Goal: Obtain resource: Download file/media

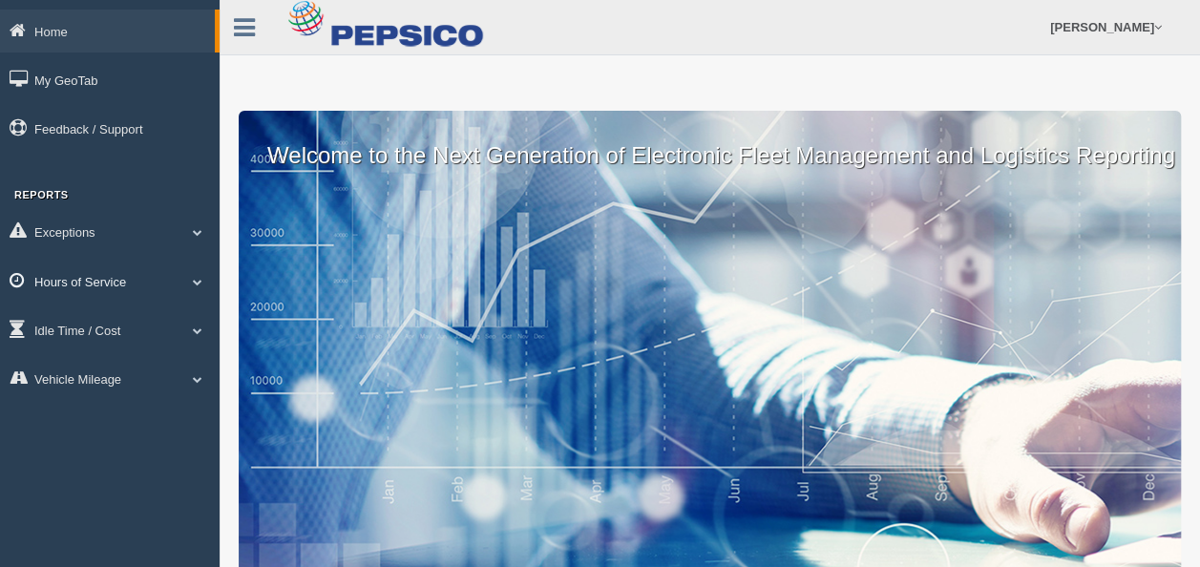
click at [191, 282] on span at bounding box center [197, 282] width 25 height 10
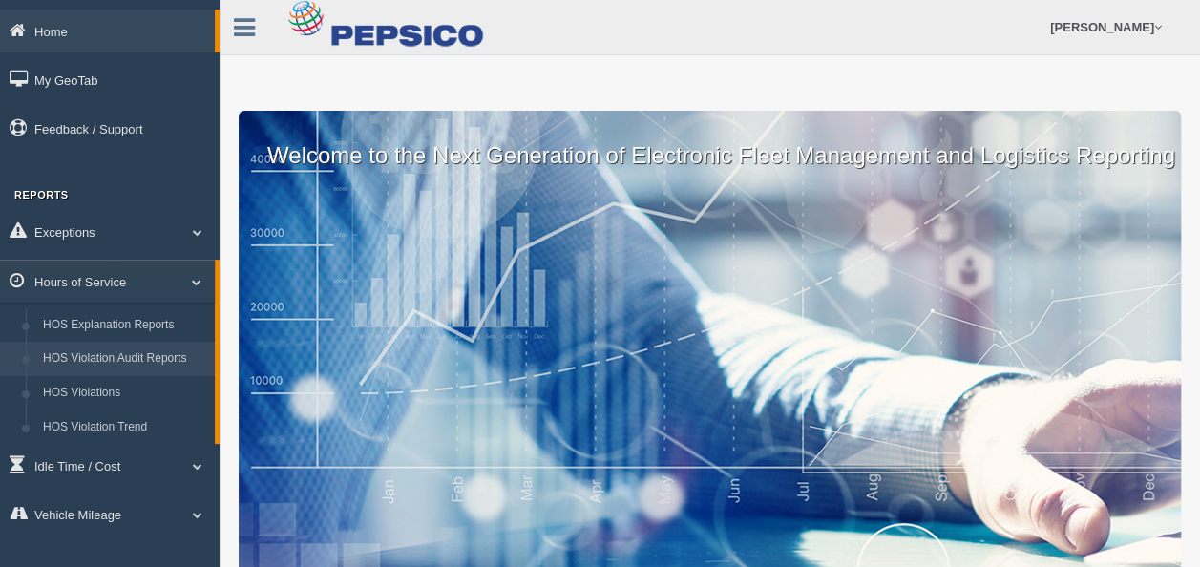
click at [137, 363] on link "HOS Violation Audit Reports" at bounding box center [124, 359] width 180 height 34
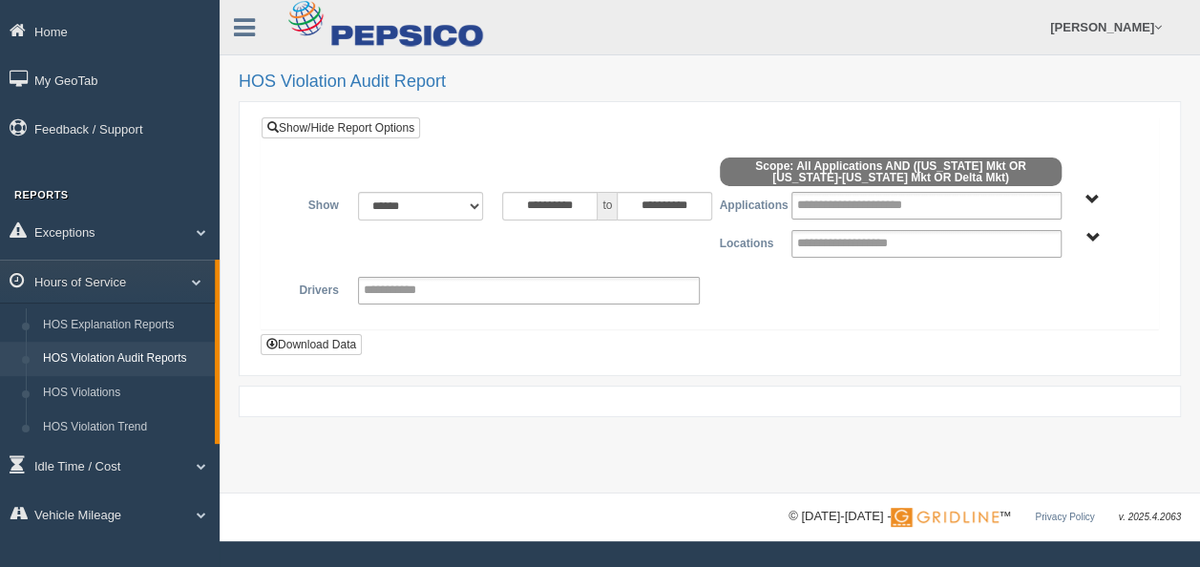
click at [1086, 233] on span "Delta Mkt Tennessee Mkt West Virginia-Kentucky Mkt" at bounding box center [1092, 238] width 14 height 14
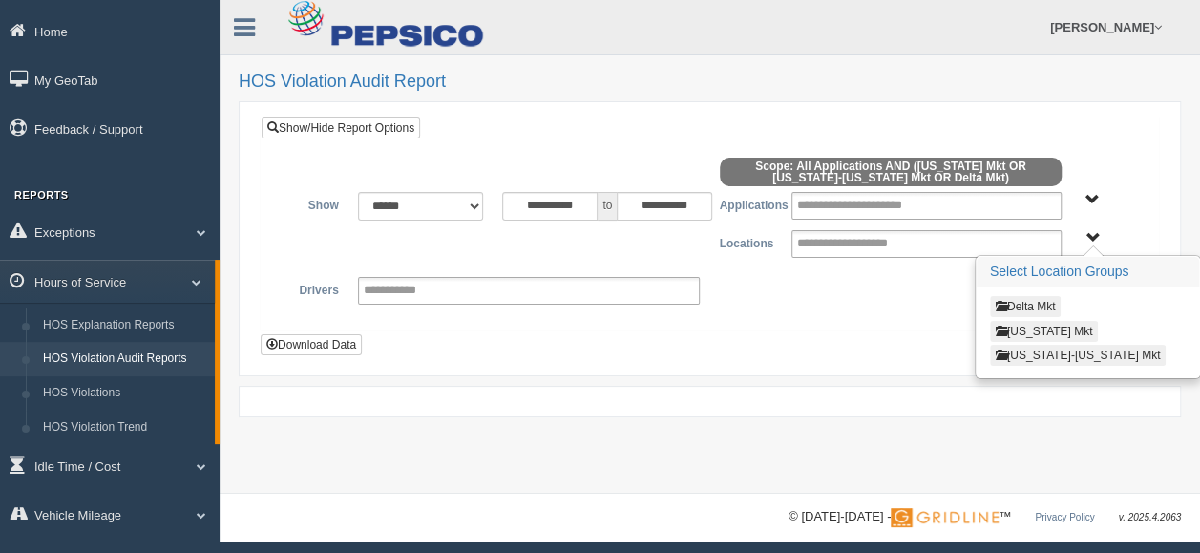
click at [1020, 300] on button "Delta Mkt" at bounding box center [1026, 306] width 72 height 21
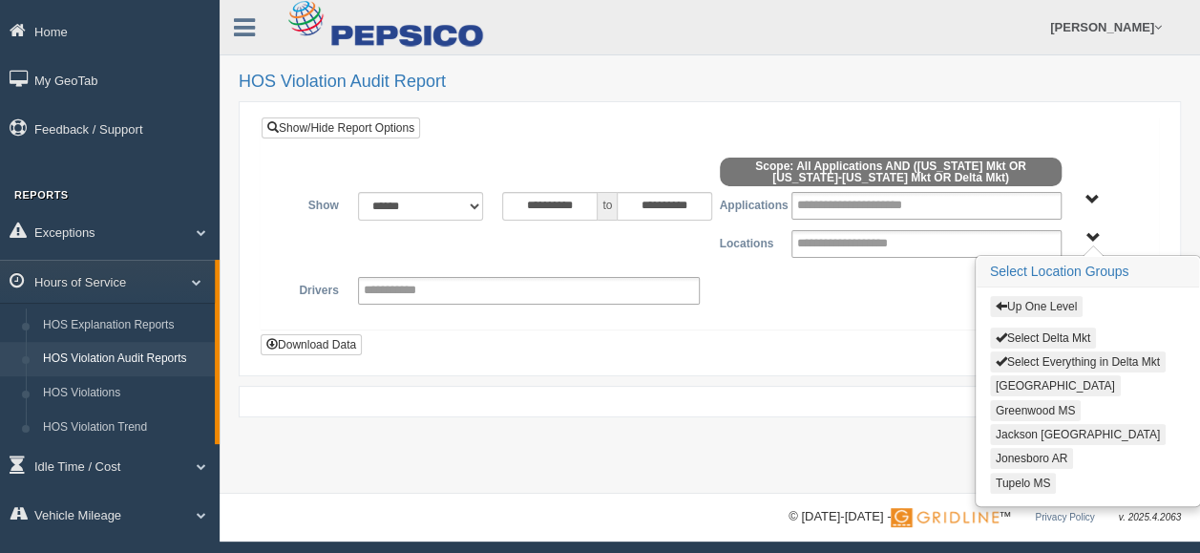
click at [1016, 305] on button "Up One Level" at bounding box center [1036, 306] width 93 height 21
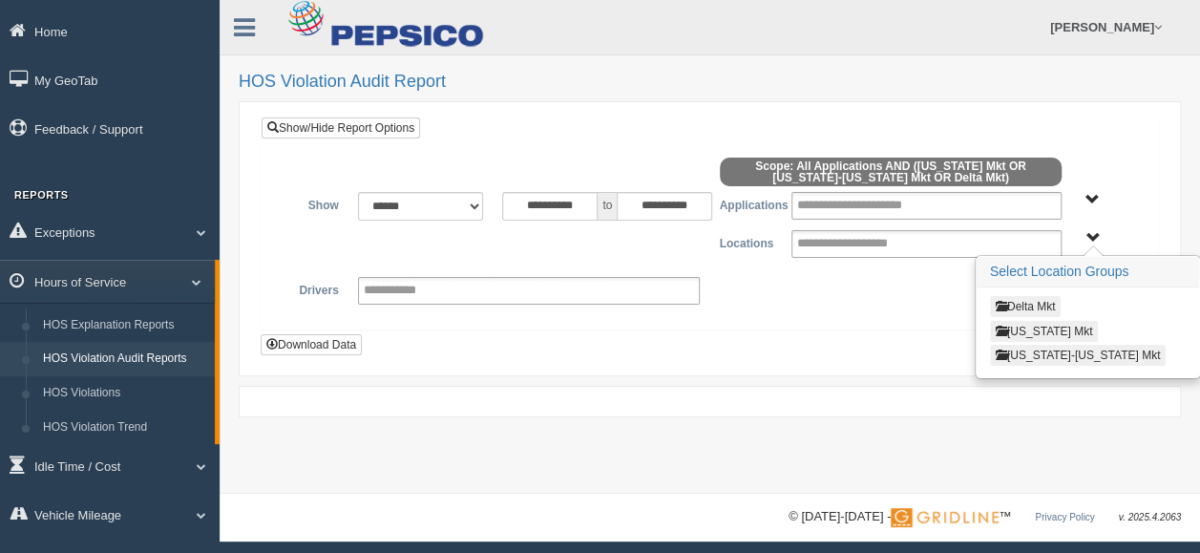
click at [1015, 304] on button "Delta Mkt" at bounding box center [1026, 306] width 72 height 21
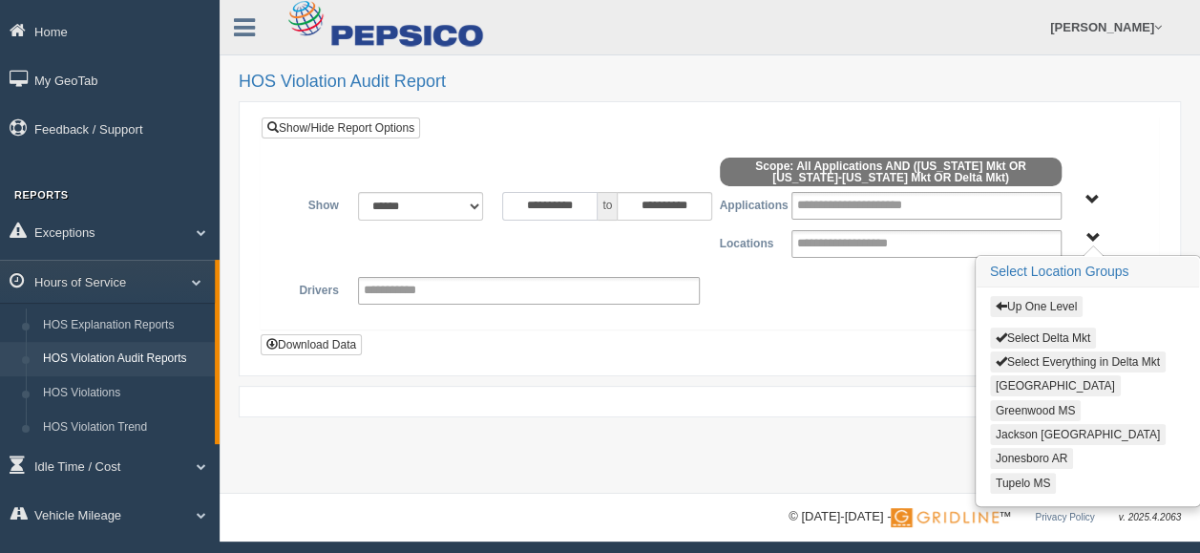
click at [587, 200] on input "**********" at bounding box center [549, 206] width 95 height 29
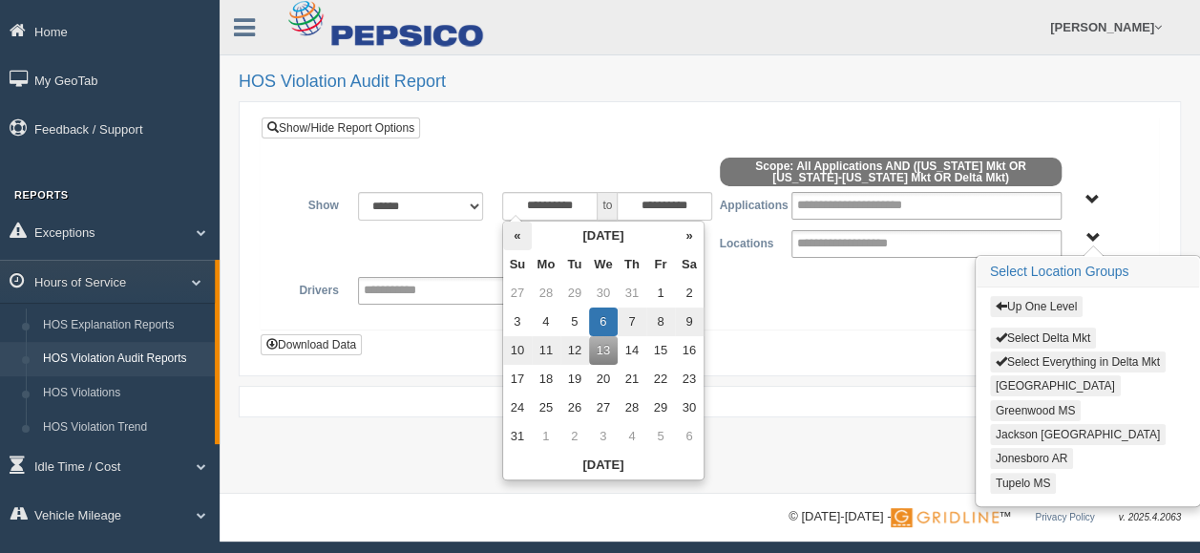
click at [517, 237] on th "«" at bounding box center [517, 235] width 29 height 29
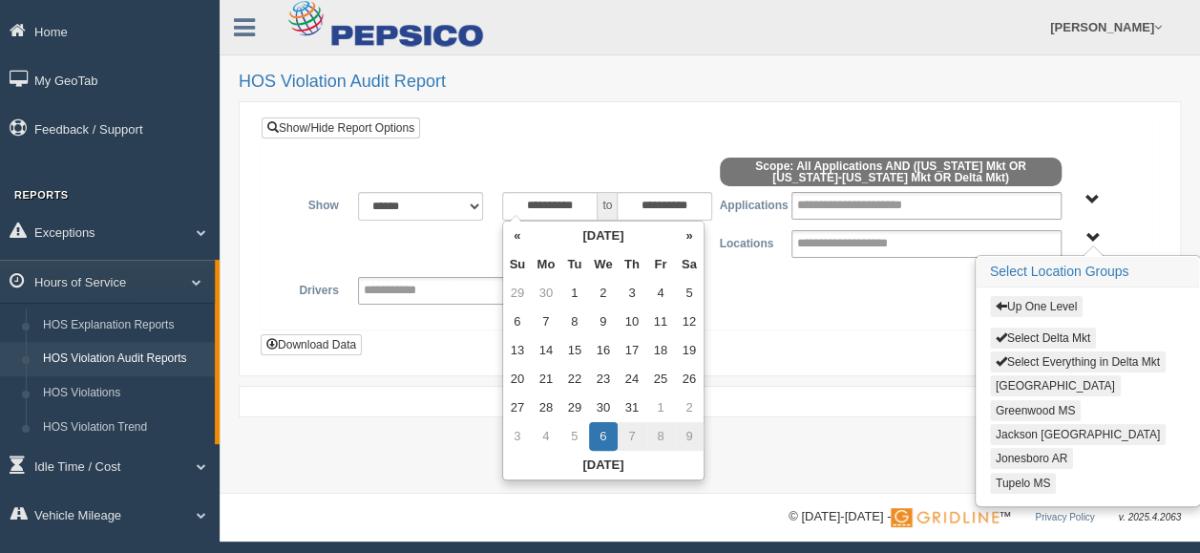
click at [517, 237] on th "«" at bounding box center [517, 235] width 29 height 29
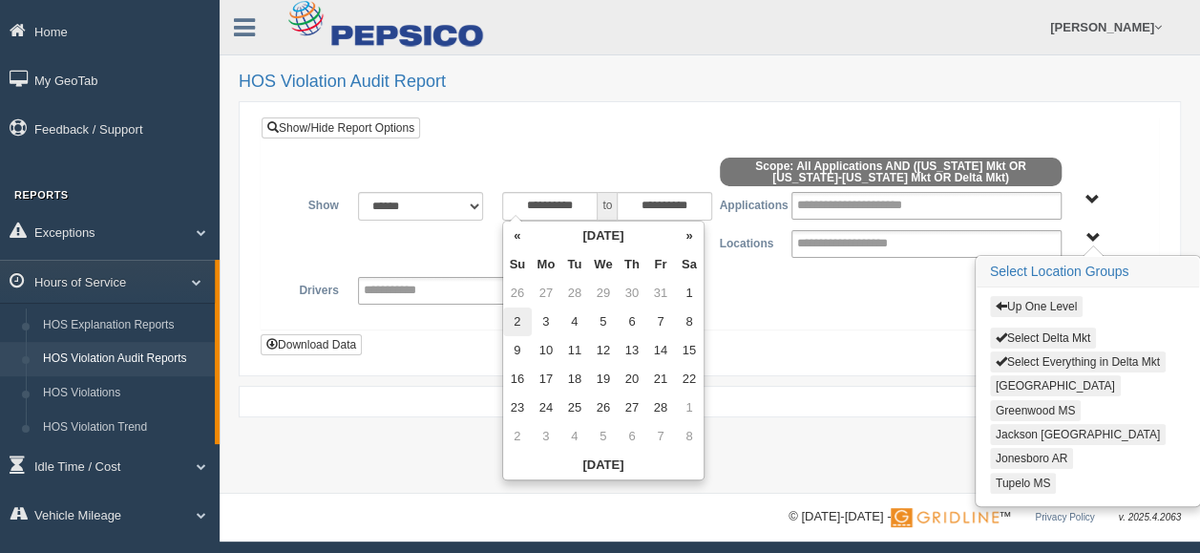
click at [514, 321] on td "2" at bounding box center [517, 321] width 29 height 29
type input "**********"
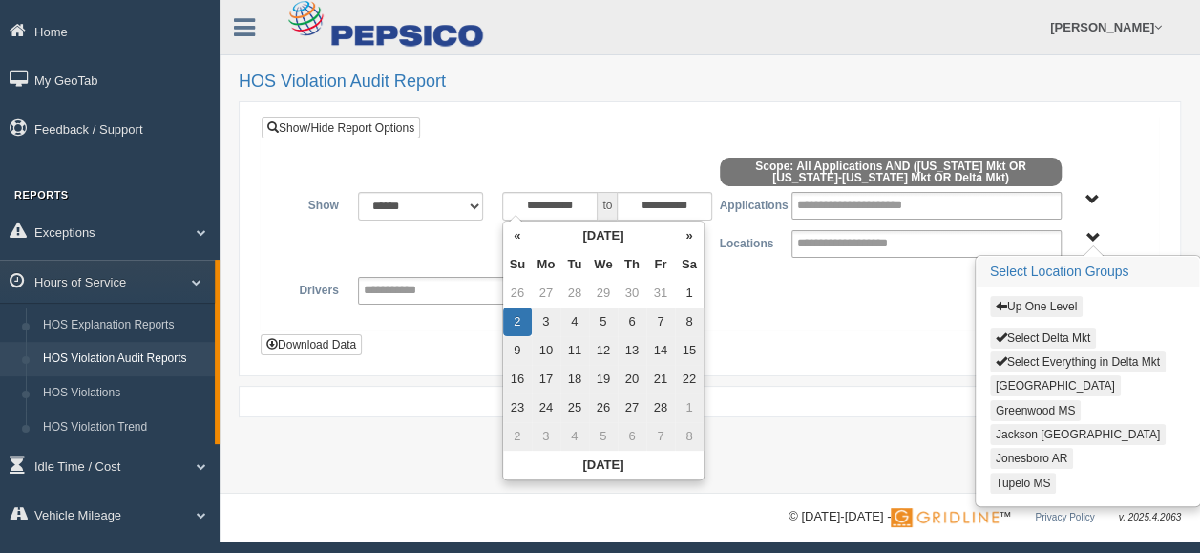
click at [1056, 405] on button "Greenwood MS" at bounding box center [1035, 410] width 91 height 21
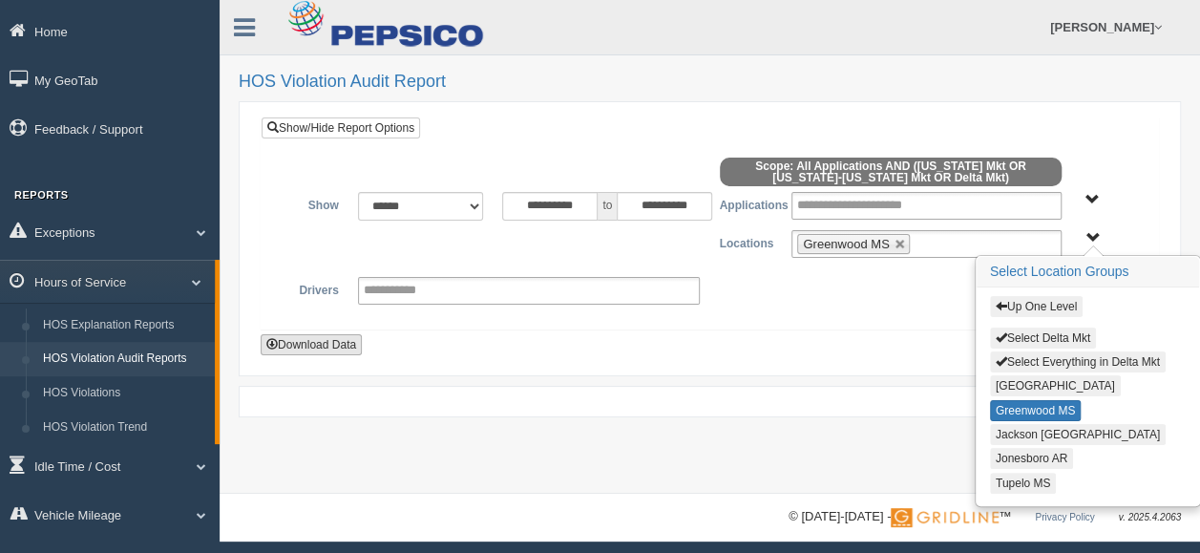
click at [319, 344] on button "Download Data" at bounding box center [311, 344] width 101 height 21
